Goal: Task Accomplishment & Management: Complete application form

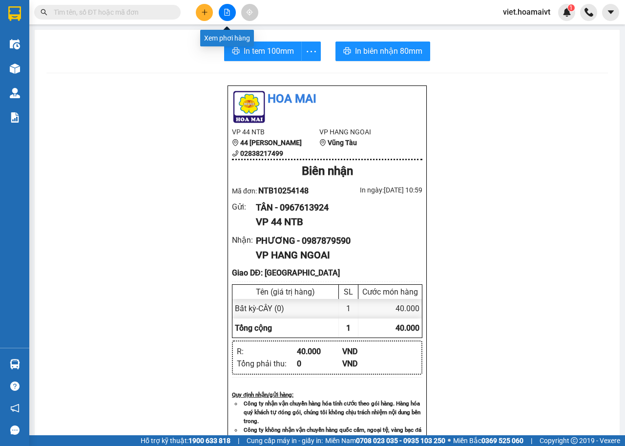
click at [226, 13] on icon "file-add" at bounding box center [227, 12] width 7 height 7
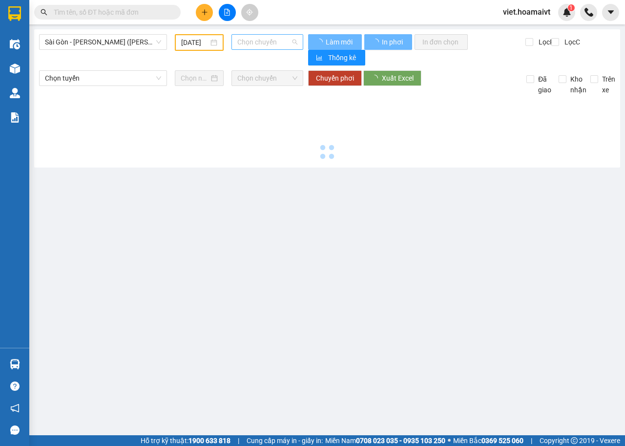
click at [274, 42] on span "Chọn chuyến" at bounding box center [267, 42] width 60 height 15
type input "[DATE]"
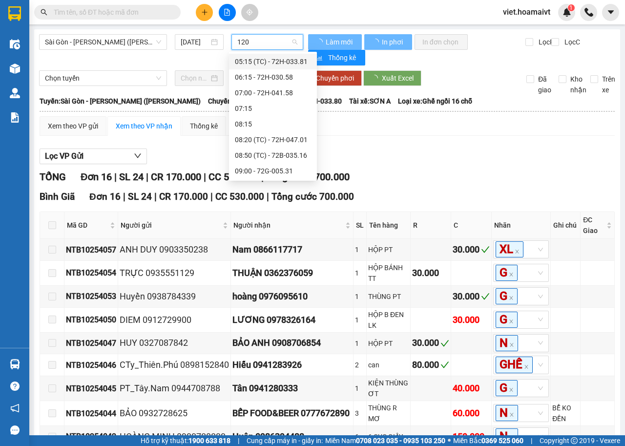
type input "1200"
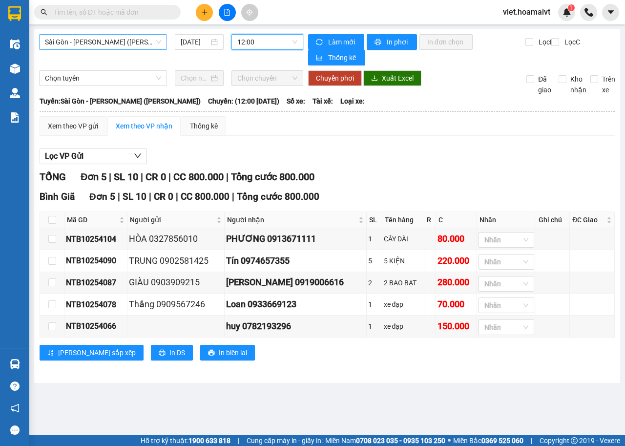
click at [123, 38] on span "Sài Gòn - [PERSON_NAME] ([PERSON_NAME])" at bounding box center [103, 42] width 116 height 15
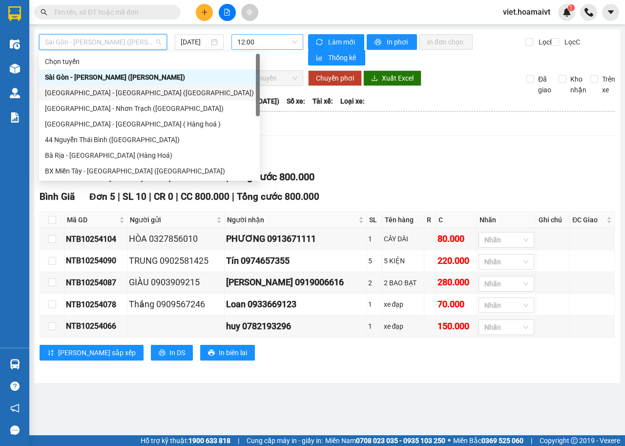
click at [105, 90] on div "[GEOGRAPHIC_DATA] - [GEOGRAPHIC_DATA] ([GEOGRAPHIC_DATA])" at bounding box center [149, 92] width 209 height 11
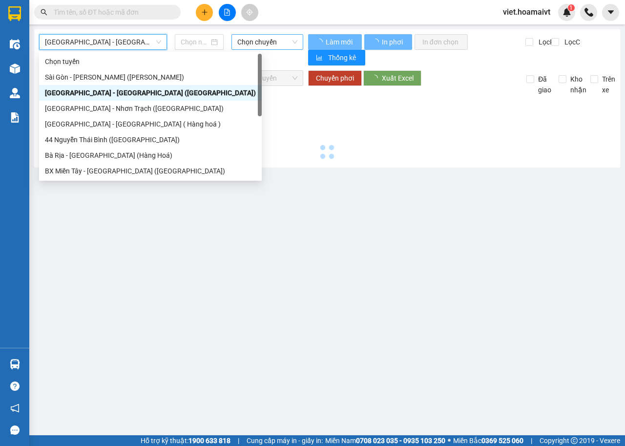
type input "[DATE]"
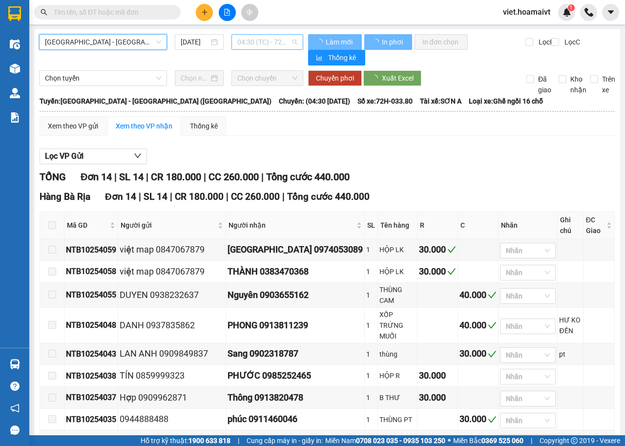
click at [265, 39] on span "04:30 (TC) - 72H-033.80" at bounding box center [267, 42] width 60 height 15
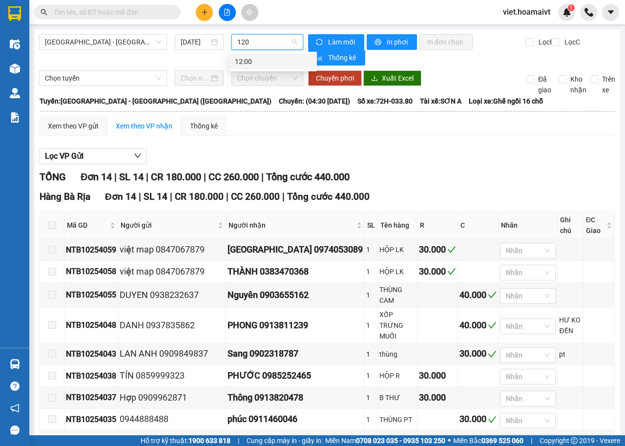
type input "1200"
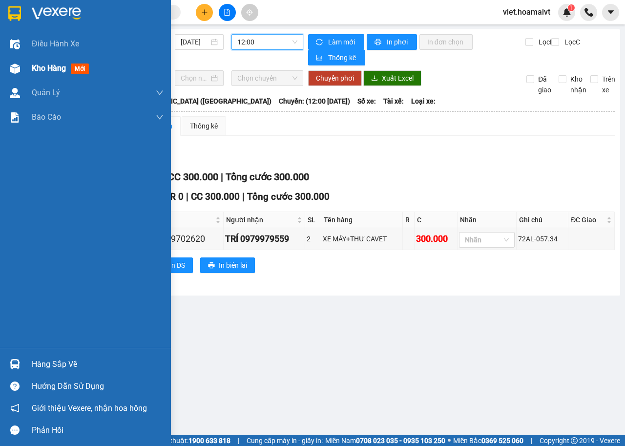
click at [46, 65] on span "Kho hàng" at bounding box center [49, 68] width 34 height 9
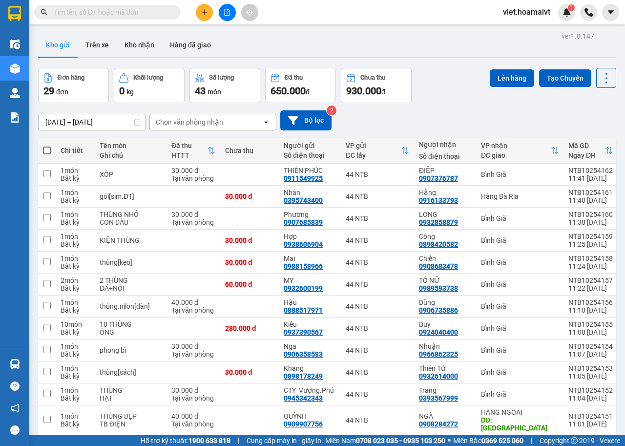
click at [206, 12] on icon "plus" at bounding box center [204, 12] width 5 height 0
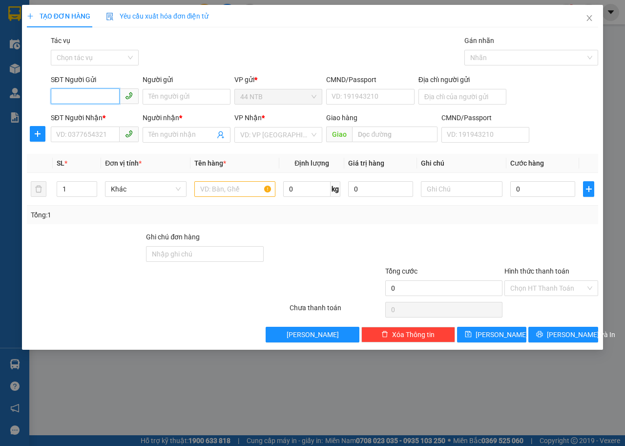
click at [90, 91] on input "SĐT Người Gửi" at bounding box center [85, 96] width 69 height 16
click at [107, 114] on div "0903965119 - Bình" at bounding box center [95, 116] width 76 height 11
type input "0903965119"
type input "Bình"
type input "079706001321"
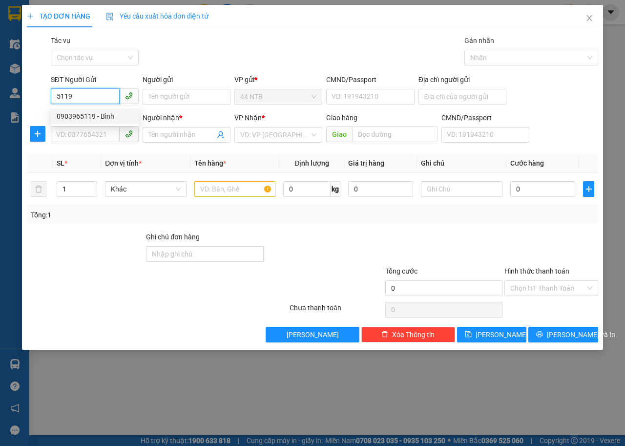
type input "0938900779"
type input "ĐỨC"
type input "0903965119"
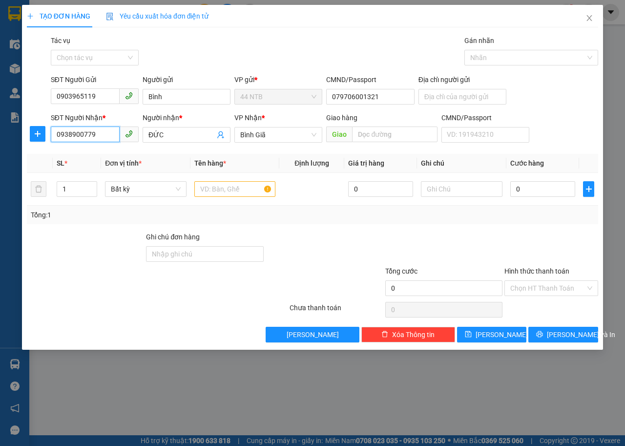
drag, startPoint x: 108, startPoint y: 137, endPoint x: 40, endPoint y: 152, distance: 70.6
click at [40, 152] on div "Transit Pickup Surcharge Ids Transit Deliver Surcharge Ids Transit Deliver Surc…" at bounding box center [313, 188] width 572 height 307
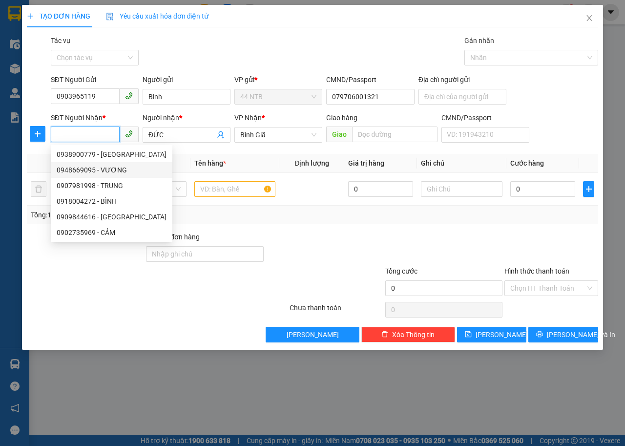
click at [124, 170] on div "0948669095 - VƯƠNG" at bounding box center [112, 170] width 110 height 11
type input "0948669095"
type input "VƯƠNG"
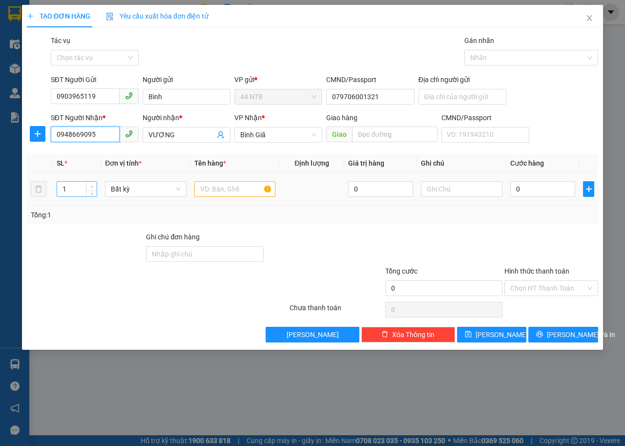
type input "0948669095"
type input "2"
click at [91, 186] on icon "up" at bounding box center [91, 186] width 3 height 3
click at [210, 189] on input "text" at bounding box center [235, 189] width 82 height 16
type input "2 HÀNG"
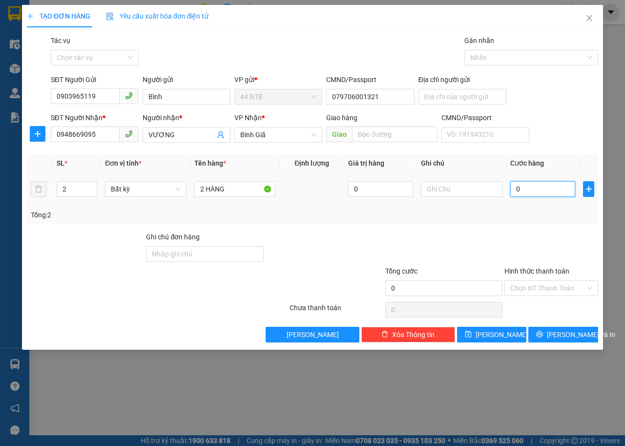
click at [532, 192] on input "0" at bounding box center [543, 189] width 65 height 16
type input "6"
type input "60"
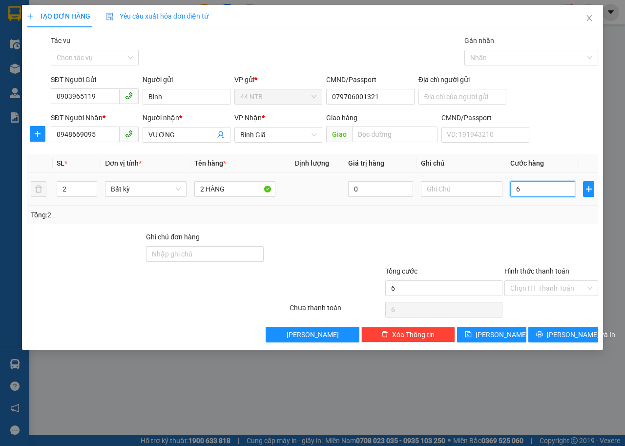
type input "60"
type input "60.000"
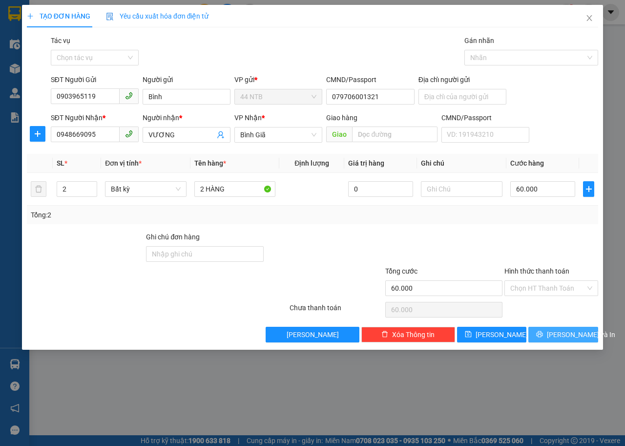
click at [559, 333] on span "[PERSON_NAME] và In" at bounding box center [581, 334] width 68 height 11
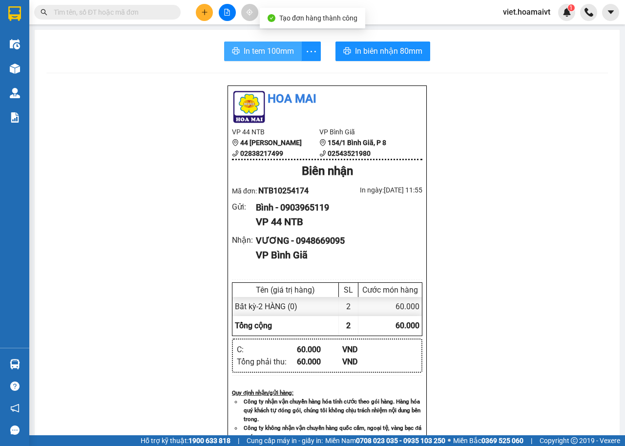
click at [265, 53] on span "In tem 100mm" at bounding box center [269, 51] width 50 height 12
click at [523, 254] on div "Hoa Mai VP 44 NTB 44 [PERSON_NAME] 02838217499 VP Bình Giã 154/1 [GEOGRAPHIC_…" at bounding box center [327, 395] width 562 height 620
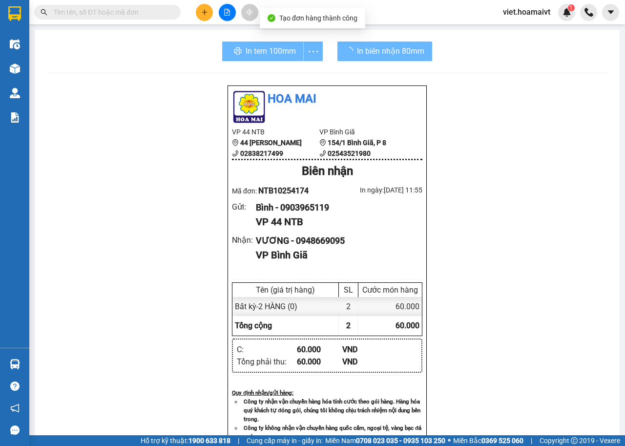
click at [523, 254] on div "Hoa Mai VP 44 NTB 44 [PERSON_NAME] 02838217499 VP Bình Giã 154/1 [GEOGRAPHIC_…" at bounding box center [327, 395] width 562 height 620
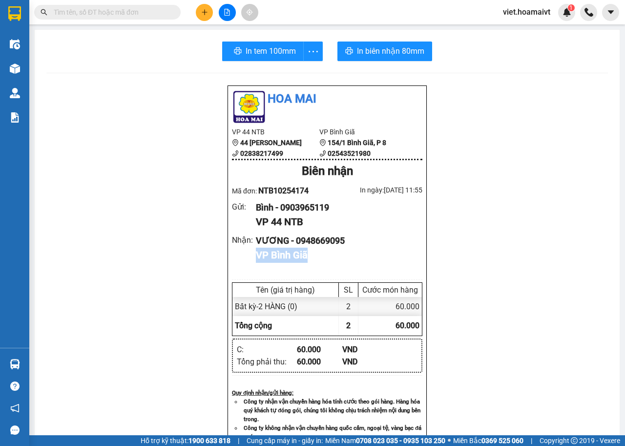
click at [523, 254] on div "Hoa Mai VP 44 NTB 44 [PERSON_NAME] 02838217499 VP Bình Giã 154/1 [GEOGRAPHIC_…" at bounding box center [327, 395] width 562 height 620
